Goal: Transaction & Acquisition: Obtain resource

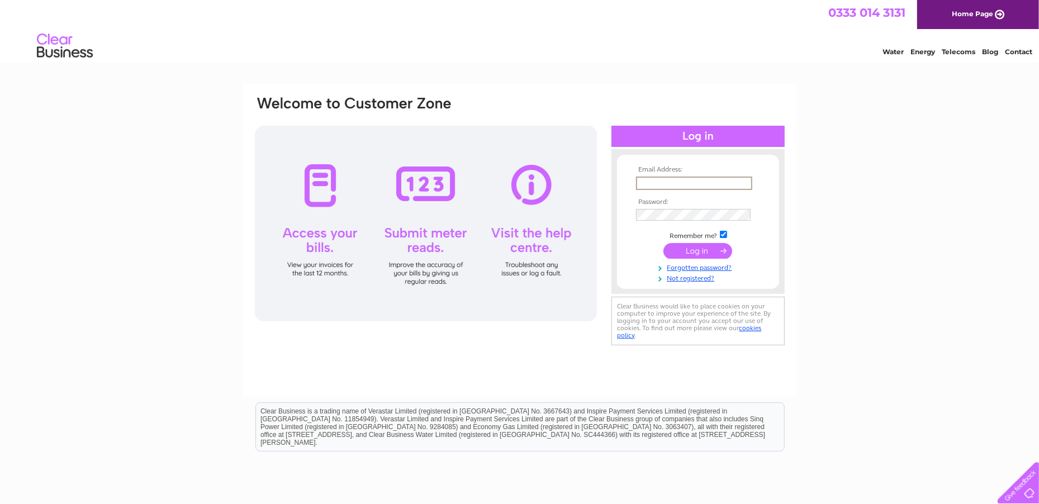
type input "rfl.admin@farming.me.uk"
click at [694, 255] on input "submit" at bounding box center [697, 250] width 69 height 16
click at [693, 246] on input "submit" at bounding box center [697, 250] width 69 height 16
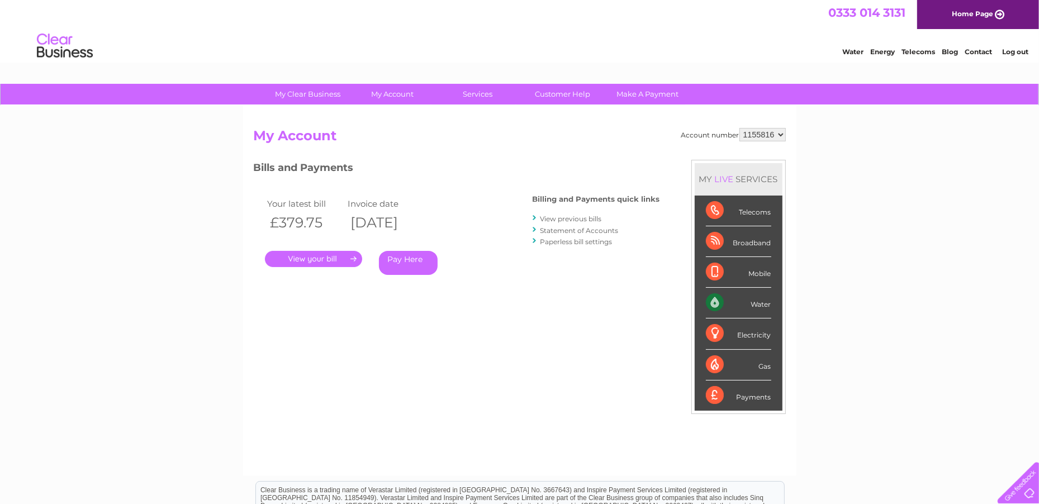
click at [334, 258] on link "." at bounding box center [313, 259] width 97 height 16
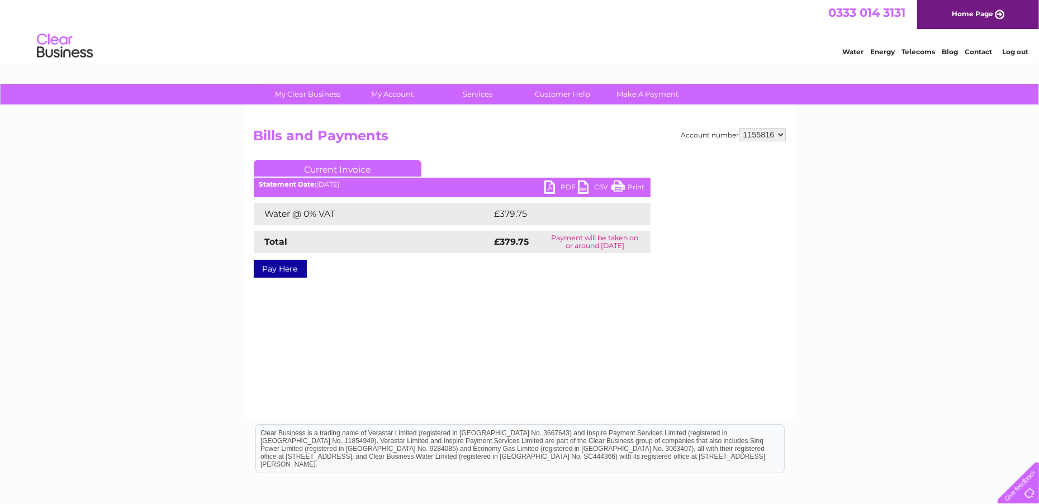
click at [564, 188] on link "PDF" at bounding box center [561, 188] width 34 height 16
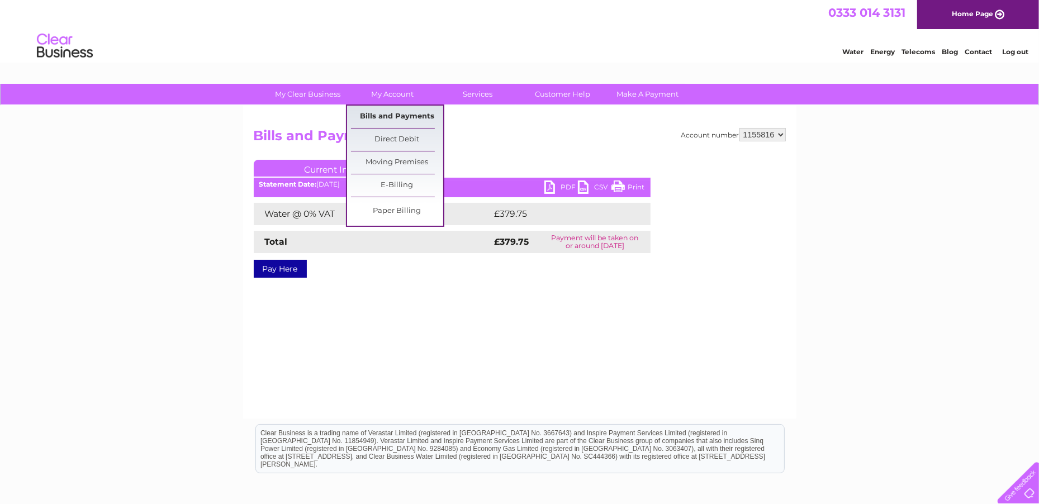
click at [387, 118] on link "Bills and Payments" at bounding box center [397, 117] width 92 height 22
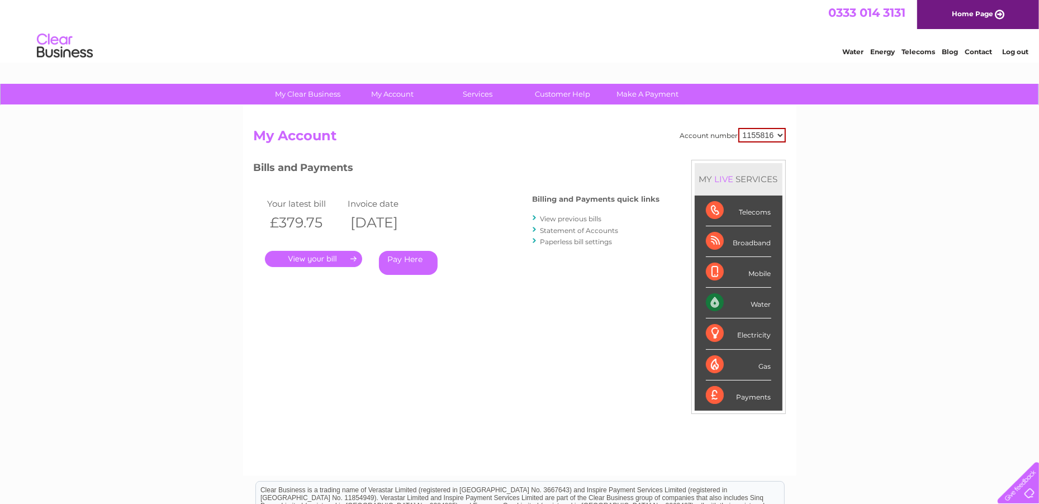
click at [736, 302] on div "Water" at bounding box center [738, 303] width 65 height 31
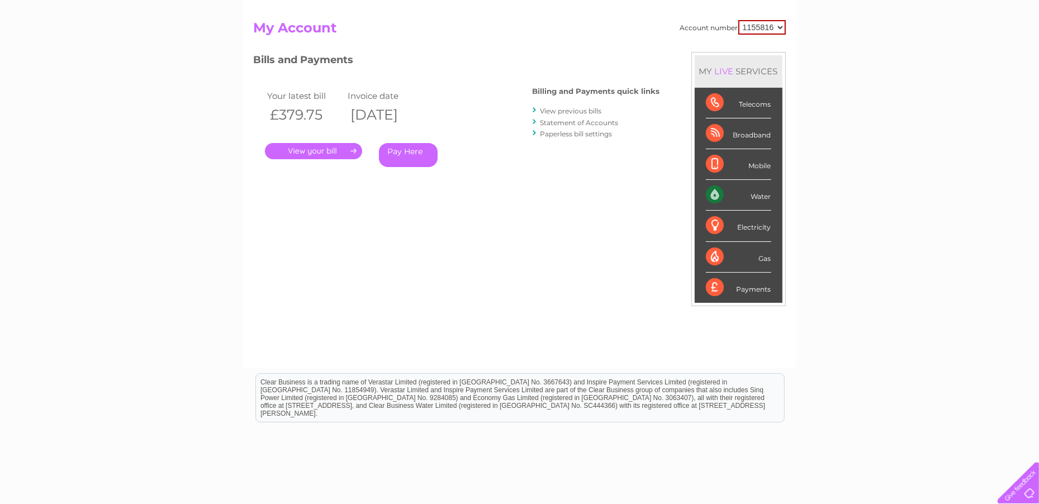
scroll to position [3, 0]
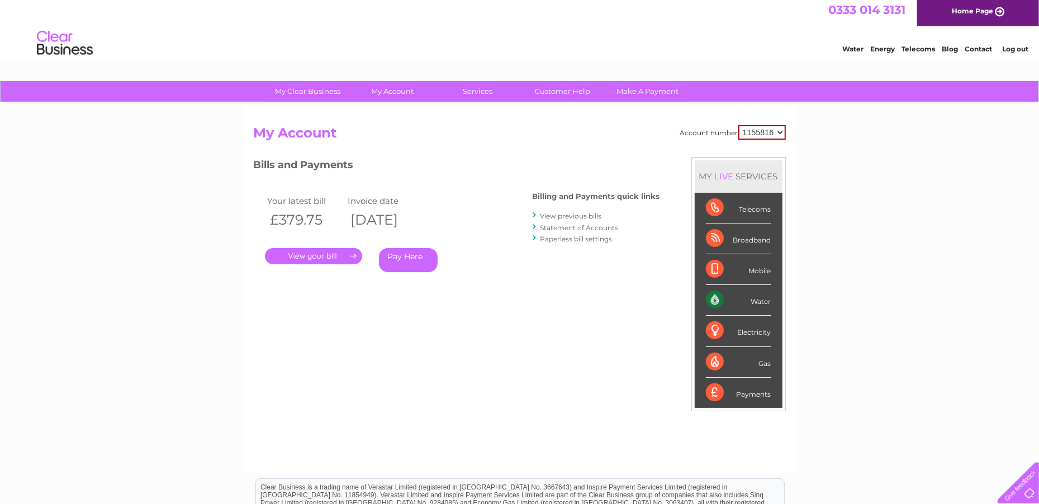
click at [351, 252] on link "." at bounding box center [313, 256] width 97 height 16
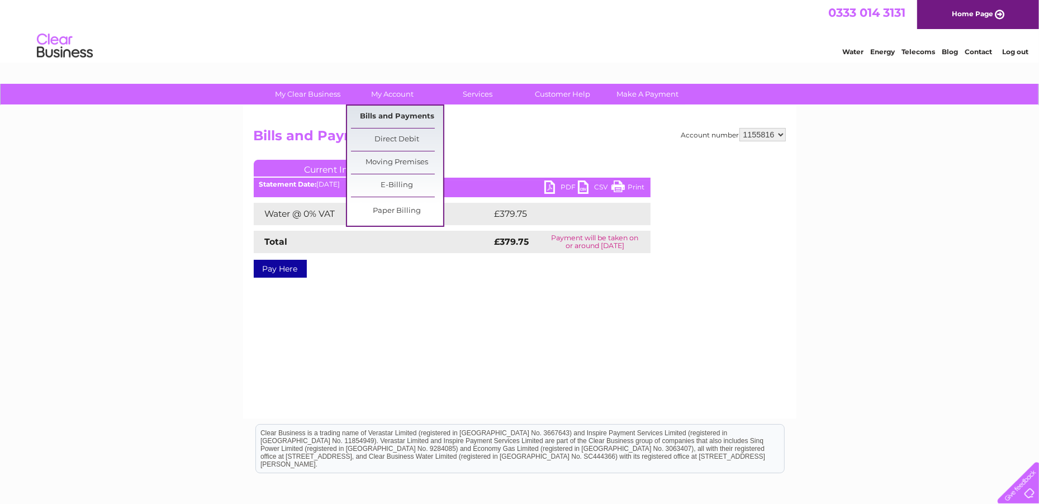
click at [389, 119] on link "Bills and Payments" at bounding box center [397, 117] width 92 height 22
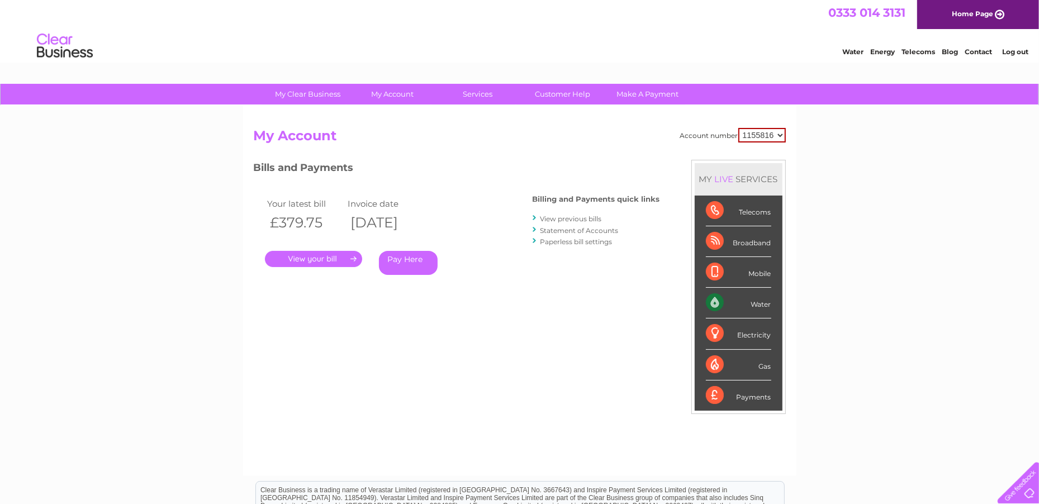
click at [561, 217] on link "View previous bills" at bounding box center [570, 219] width 61 height 8
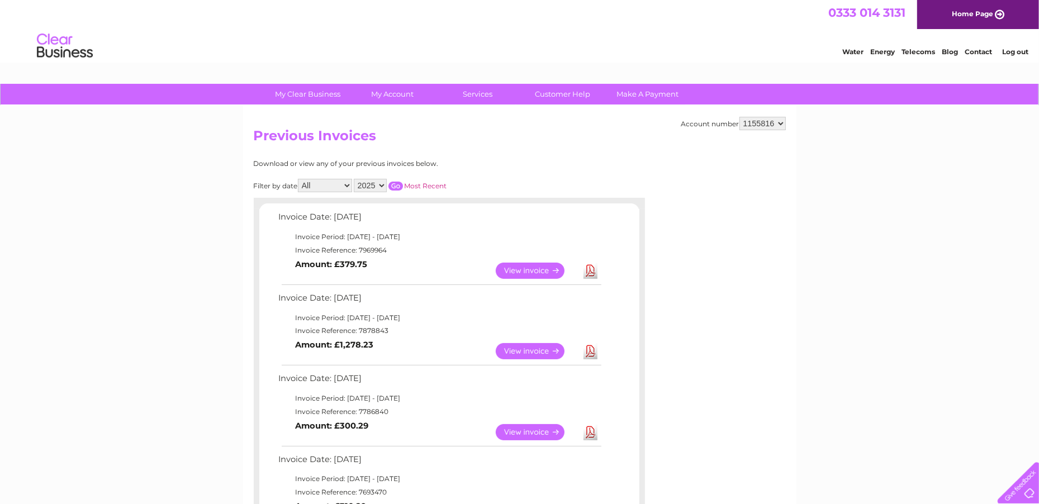
click at [543, 348] on link "View" at bounding box center [537, 351] width 82 height 16
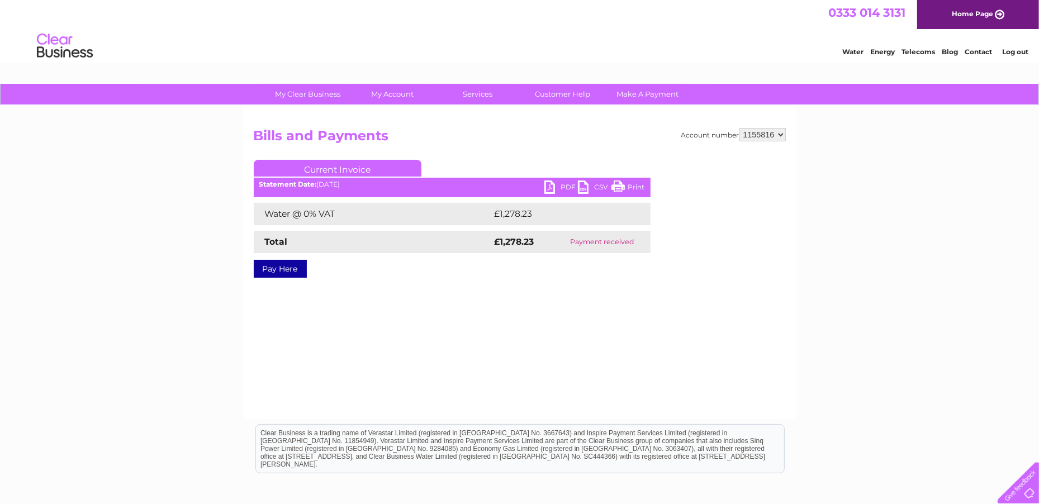
click at [564, 184] on link "PDF" at bounding box center [561, 188] width 34 height 16
click at [1005, 49] on link "Log out" at bounding box center [1015, 51] width 26 height 8
